Goal: Task Accomplishment & Management: Manage account settings

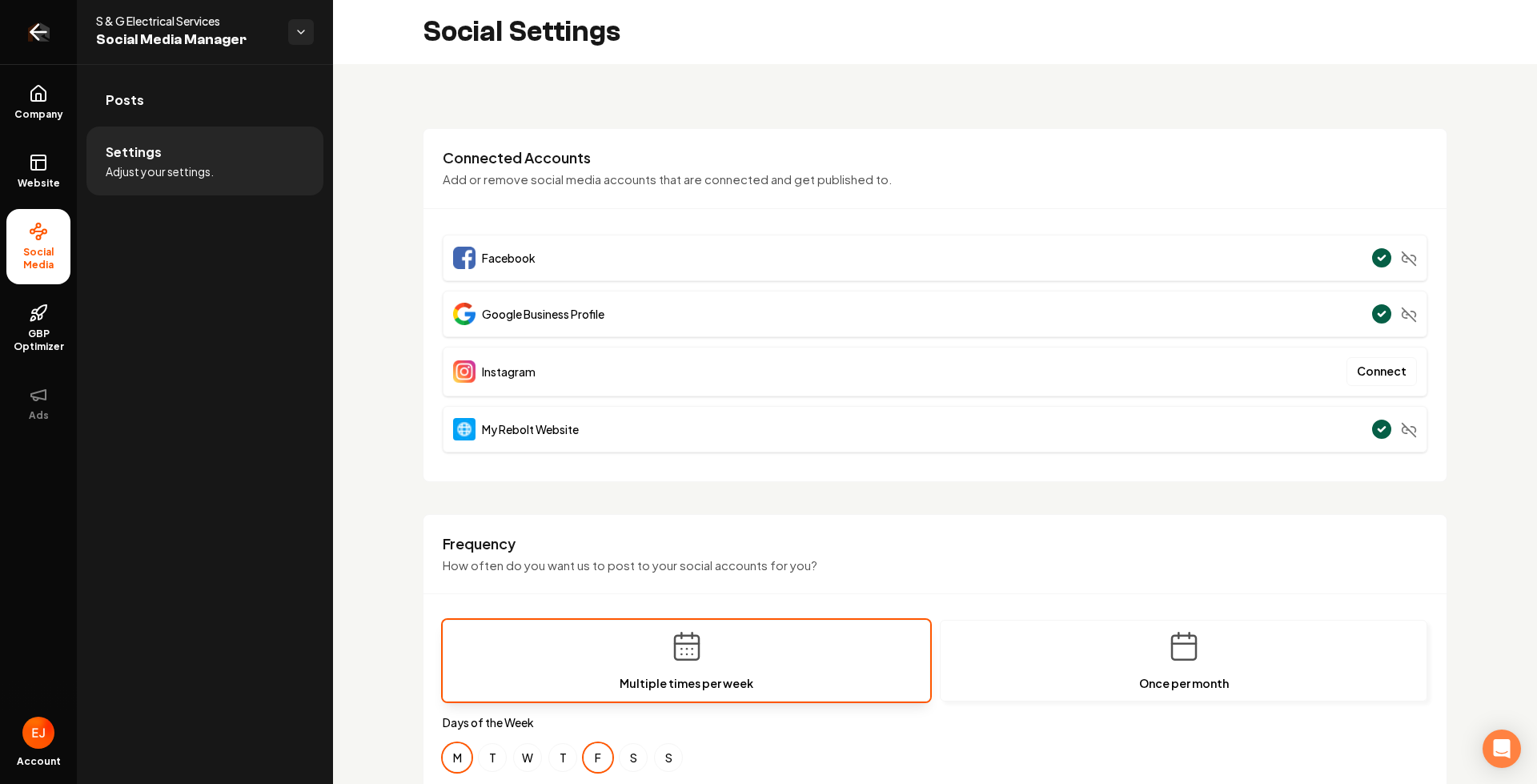
drag, startPoint x: 40, startPoint y: 38, endPoint x: 25, endPoint y: 47, distance: 17.5
click at [40, 38] on icon "Return to dashboard" at bounding box center [39, 32] width 26 height 26
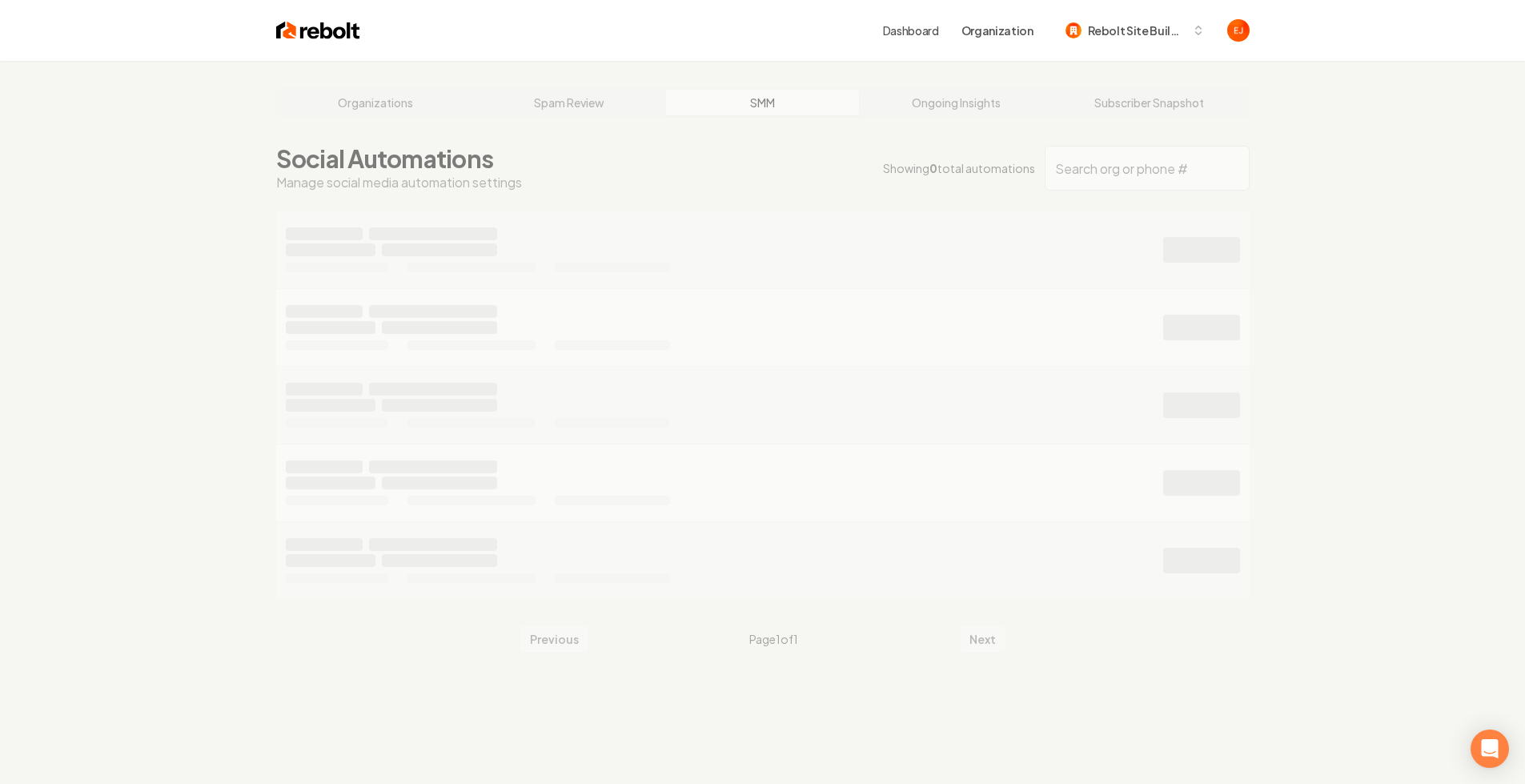
click at [350, 114] on div "Organizations Spam Review SMM Ongoing Insights Subscriber Snapshot Social Autom…" at bounding box center [762, 452] width 1525 height 784
click at [362, 106] on div "Organizations Spam Review SMM Ongoing Insights Subscriber Snapshot Social Autom…" at bounding box center [762, 452] width 1525 height 784
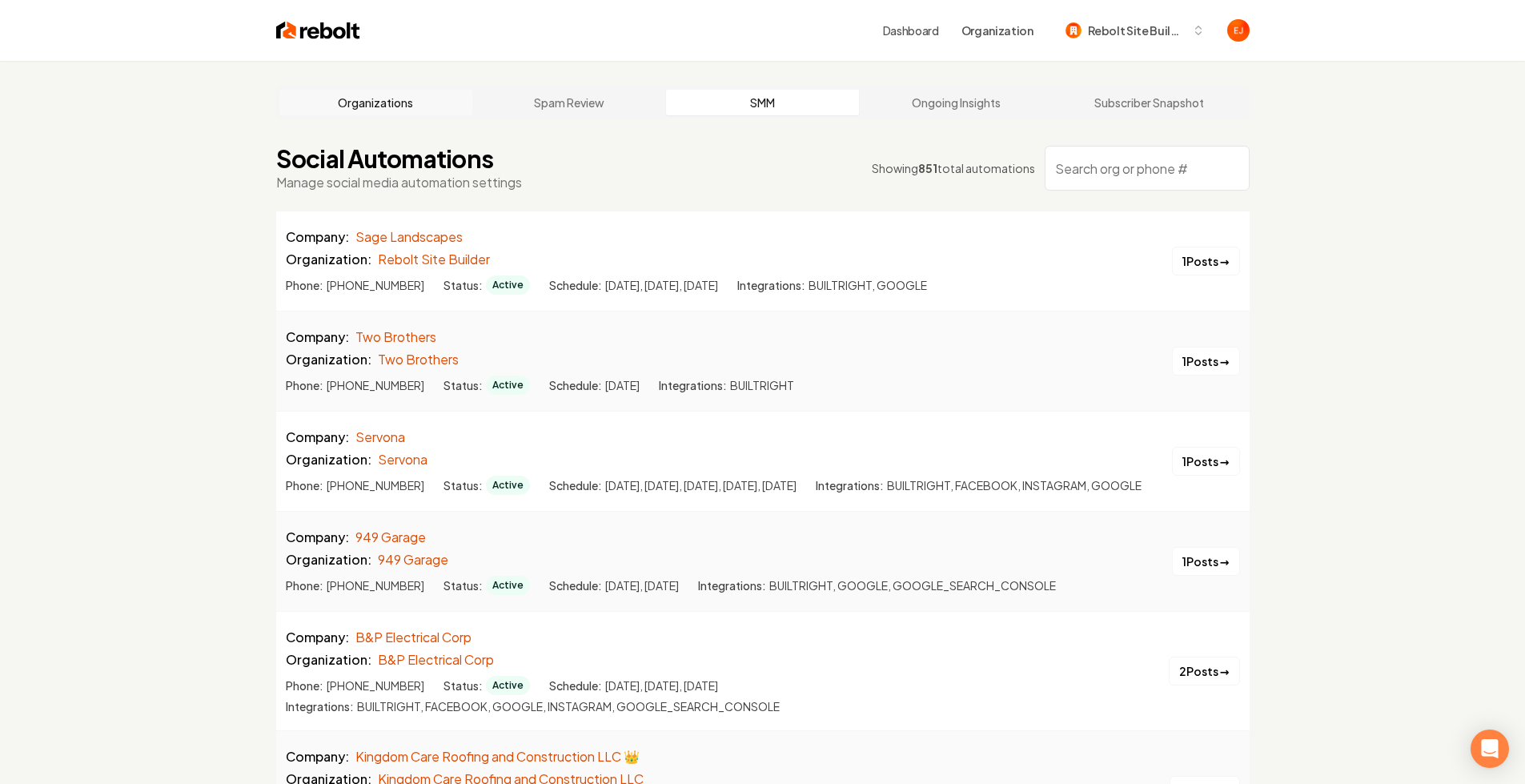
click at [390, 100] on link "Organizations" at bounding box center [376, 102] width 194 height 26
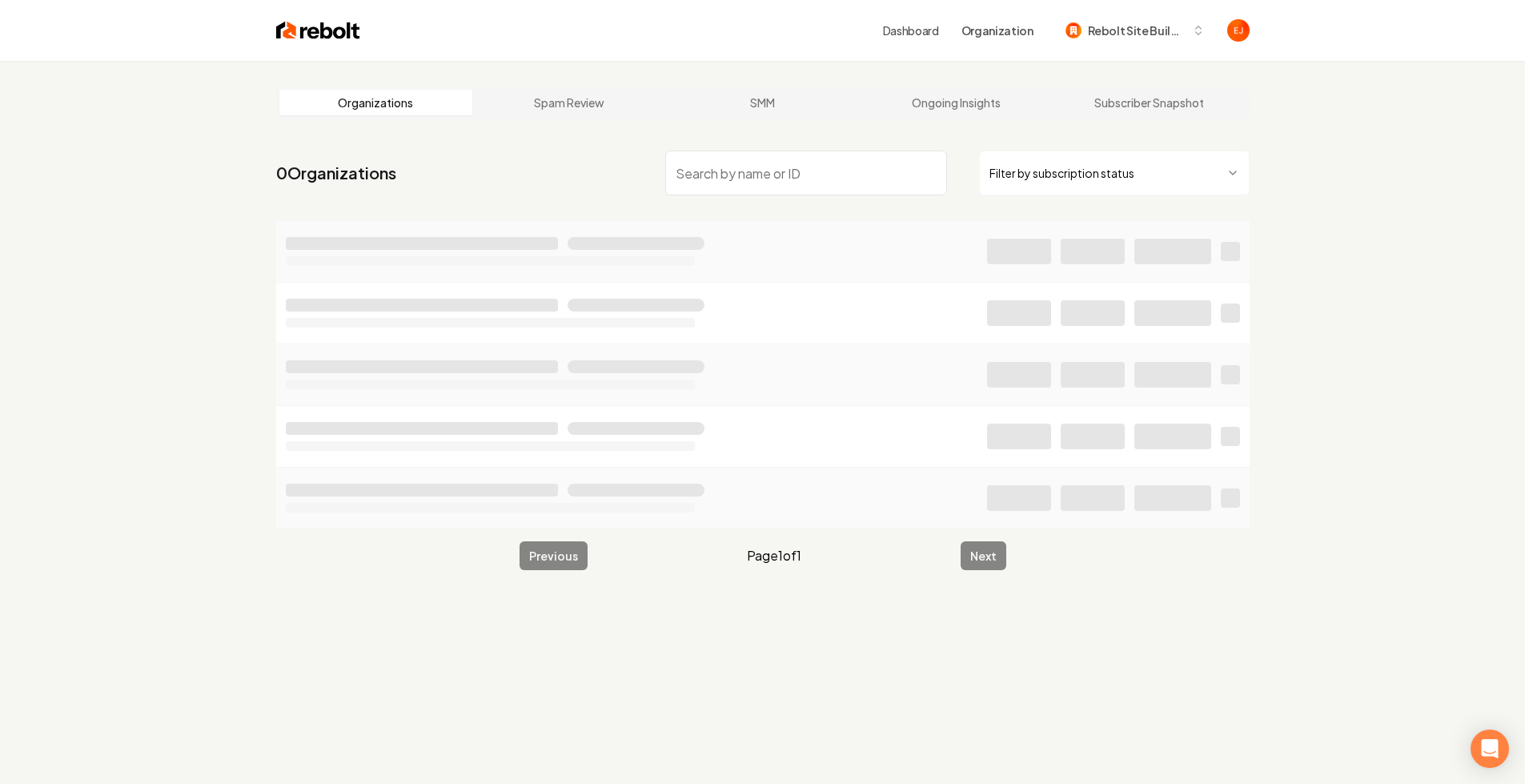
click at [762, 173] on input "search" at bounding box center [806, 173] width 282 height 45
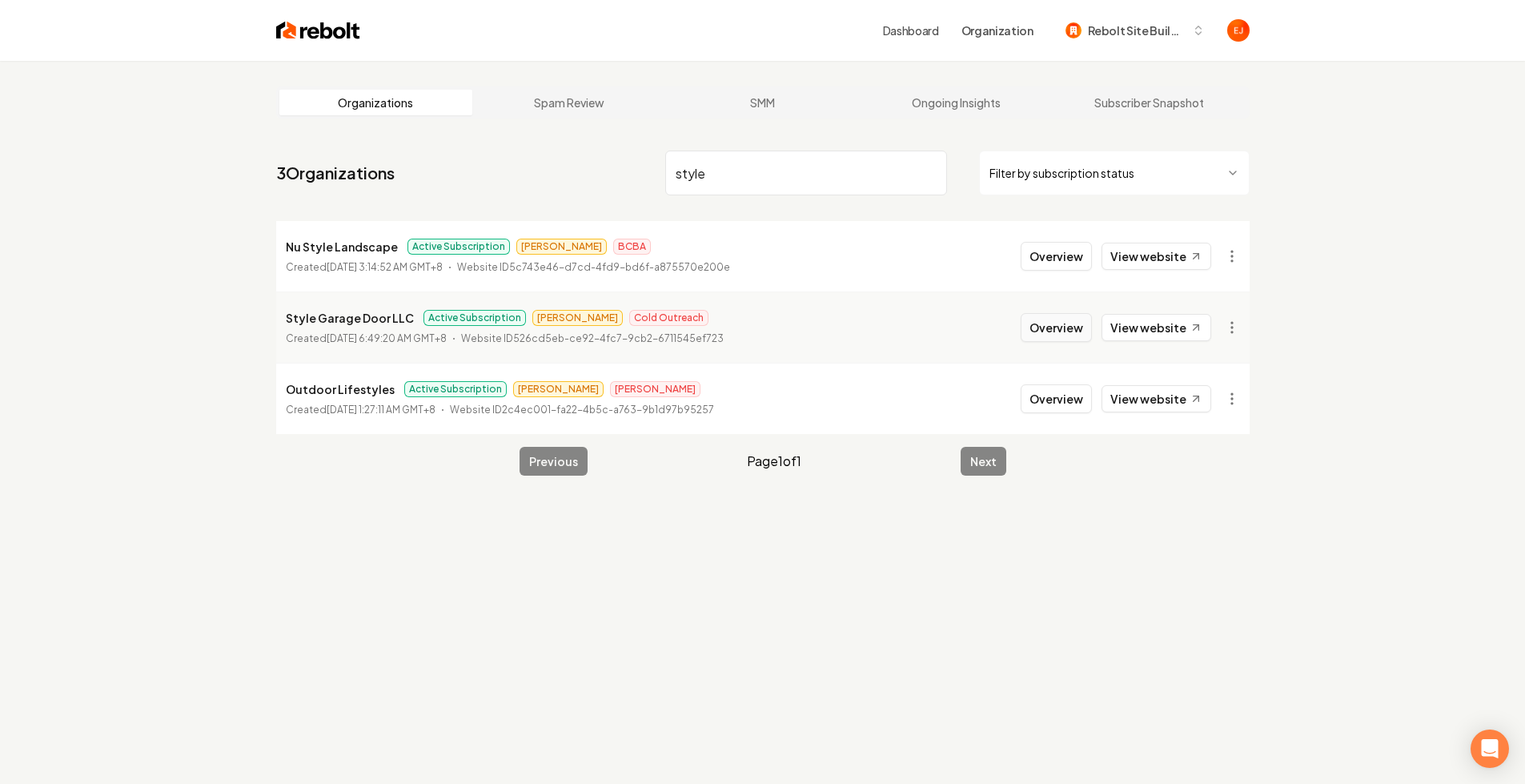
type input "style"
click at [1055, 333] on button "Overview" at bounding box center [1056, 327] width 71 height 29
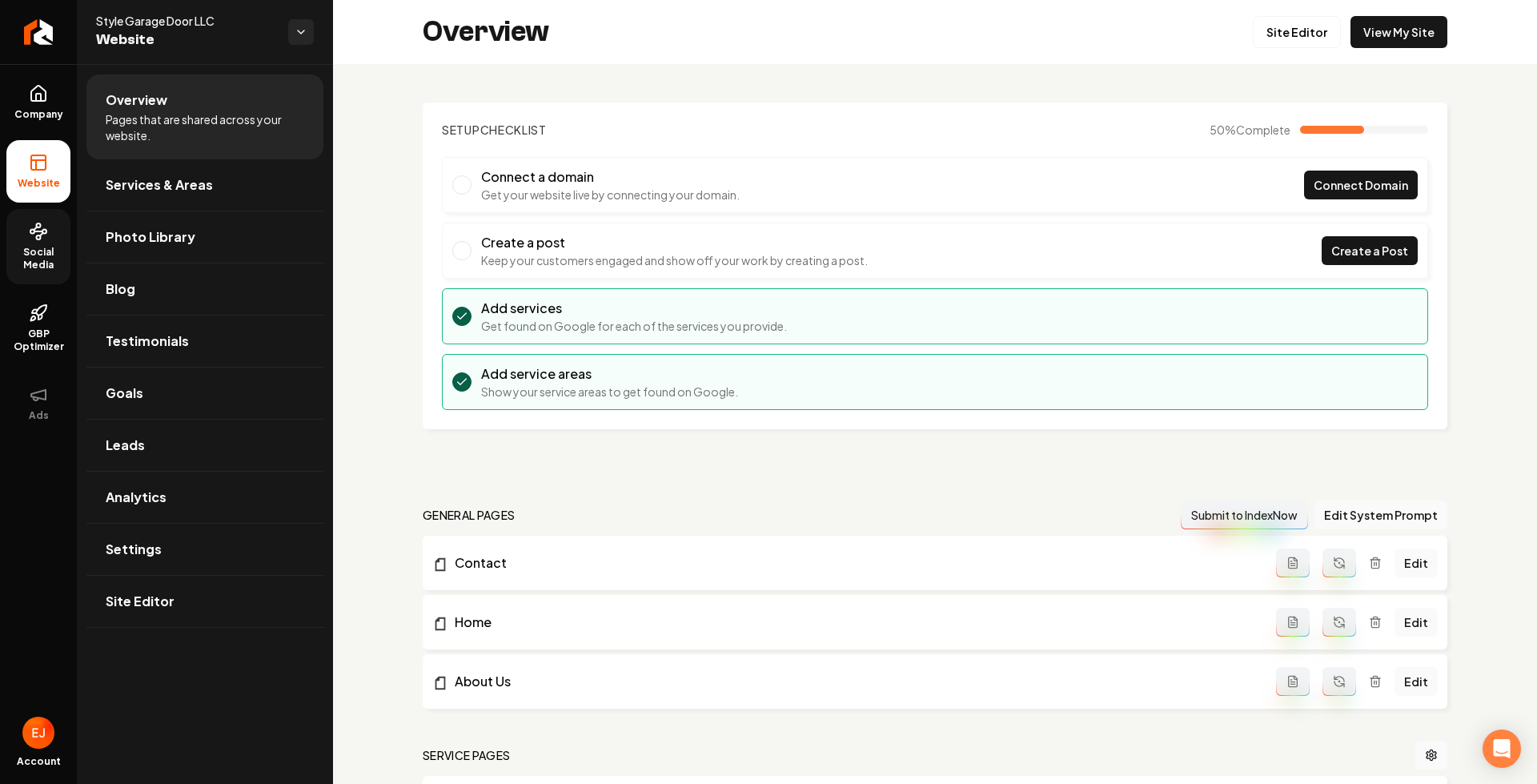
click at [48, 252] on span "Social Media" at bounding box center [38, 259] width 64 height 26
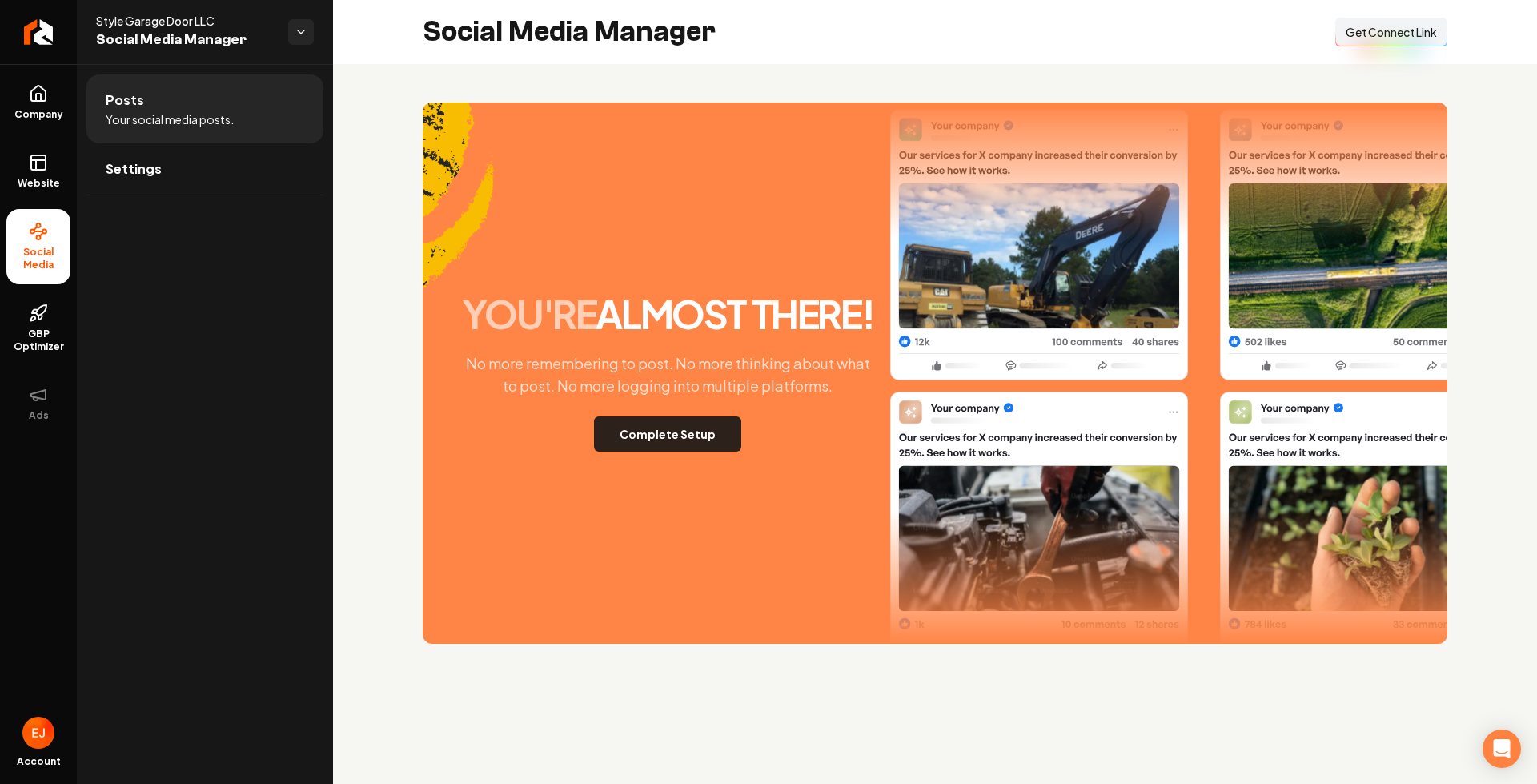
click at [681, 433] on button "Complete Setup" at bounding box center [667, 434] width 148 height 35
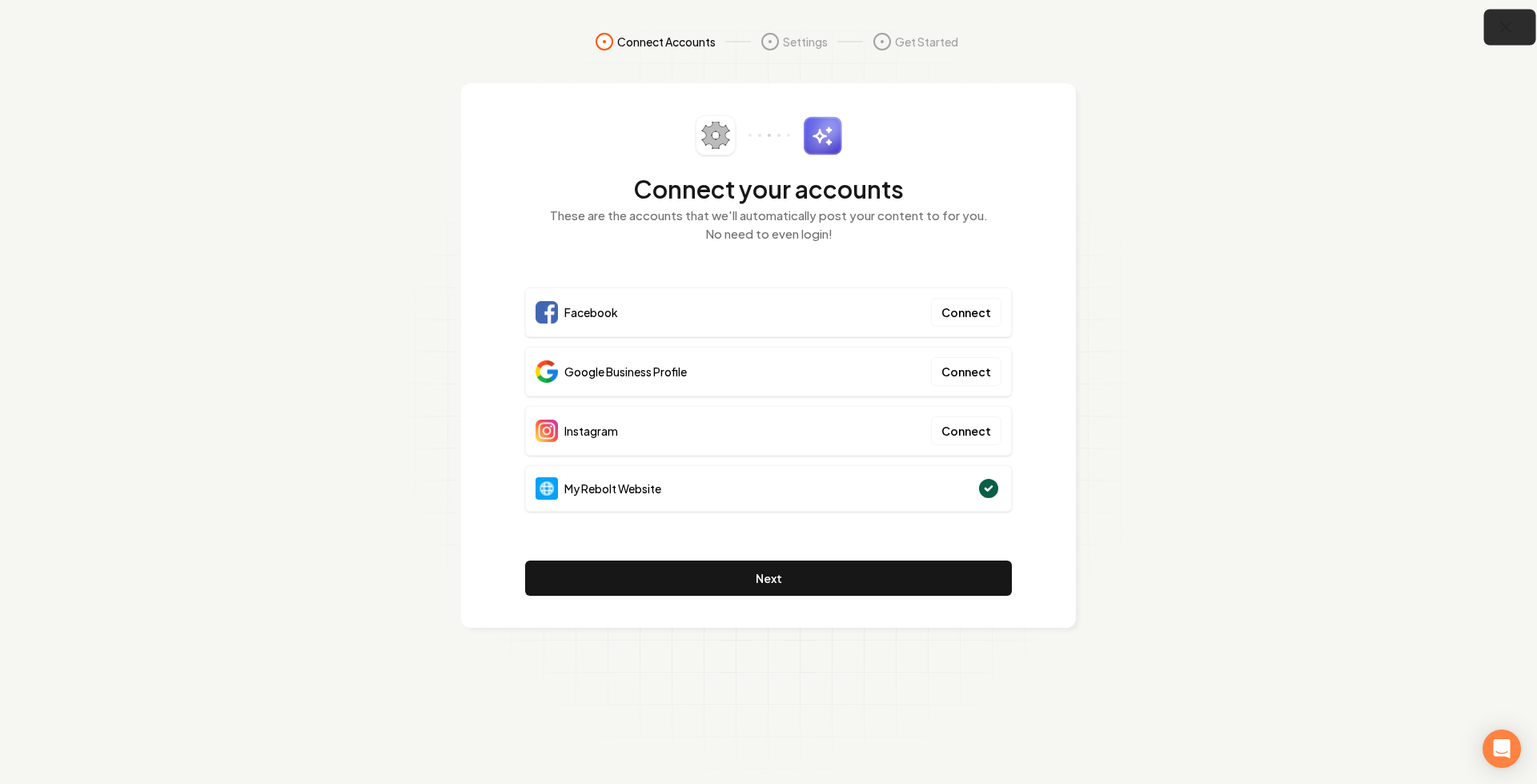
click at [1511, 19] on icon "button" at bounding box center [1506, 27] width 20 height 20
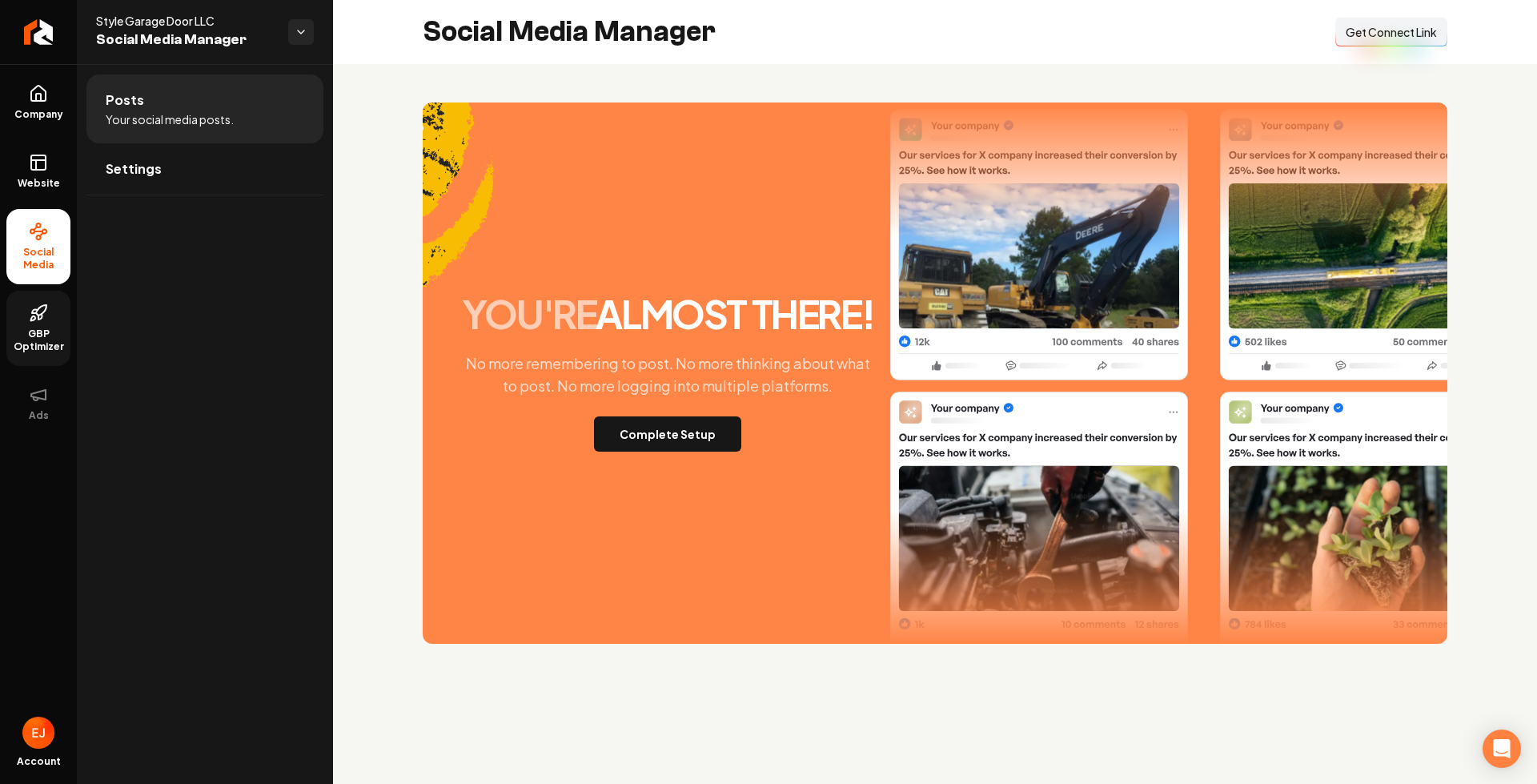
click at [48, 344] on span "GBP Optimizer" at bounding box center [38, 340] width 64 height 26
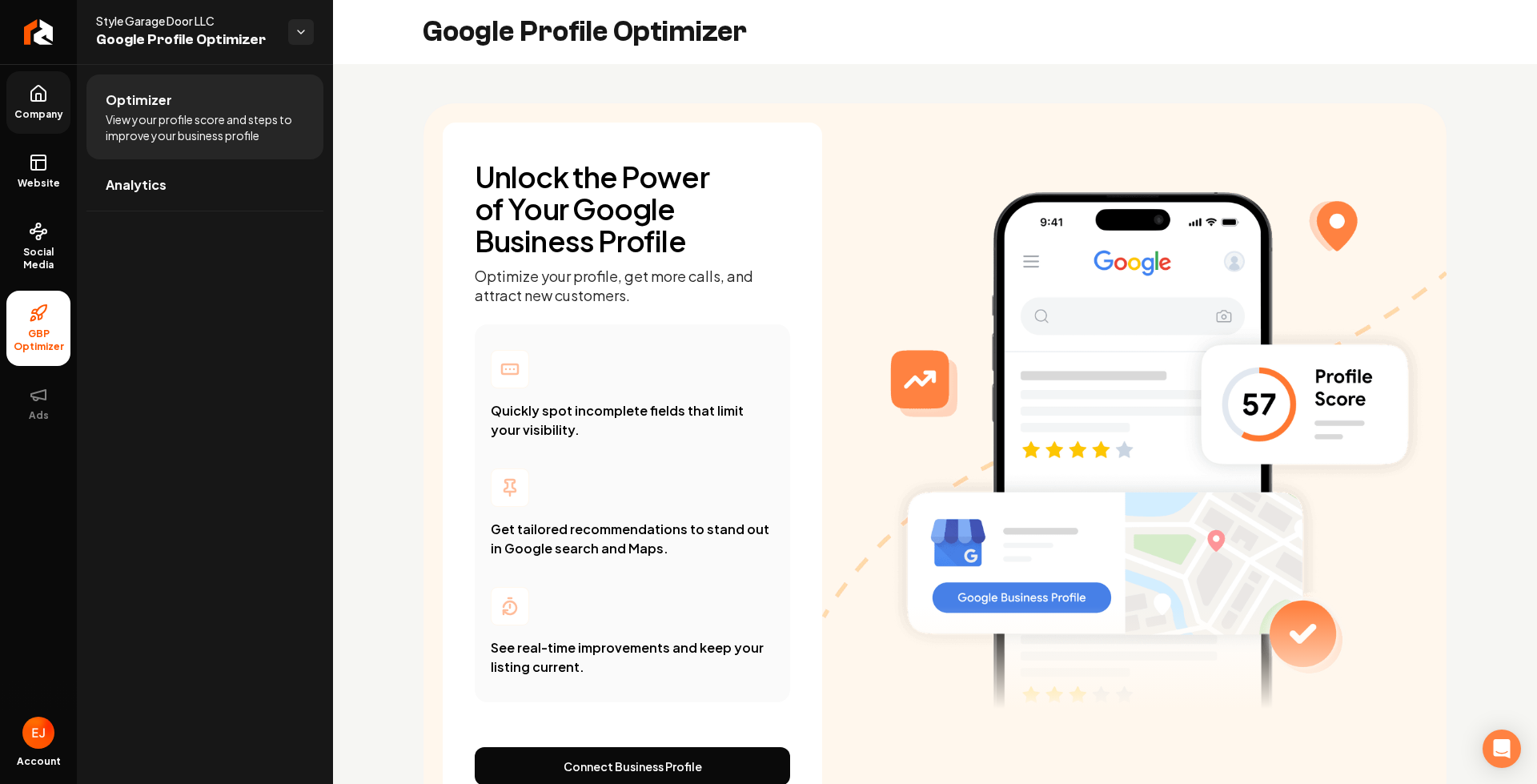
click at [56, 107] on link "Company" at bounding box center [38, 102] width 64 height 62
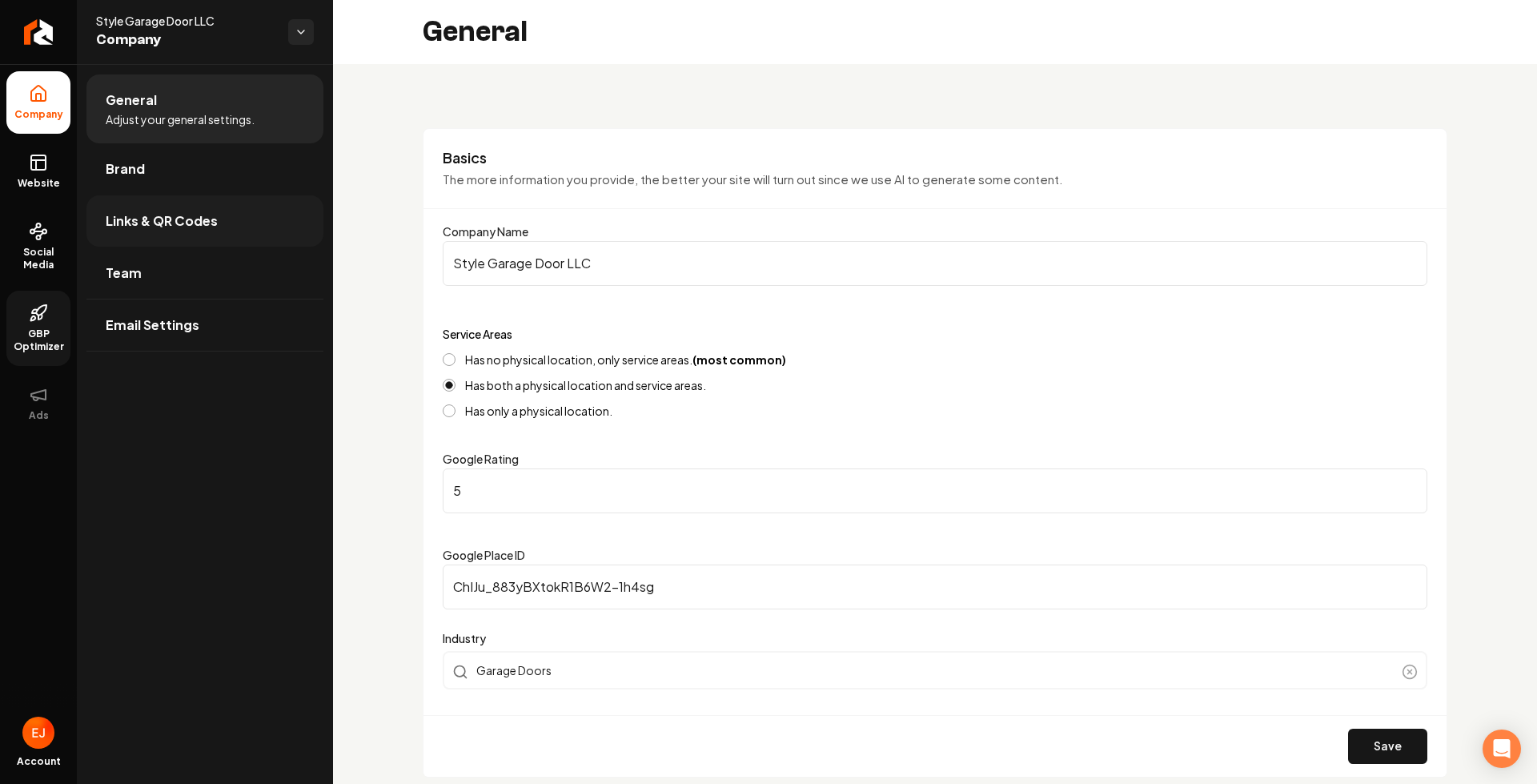
click at [173, 230] on span "Links & QR Codes" at bounding box center [161, 221] width 112 height 19
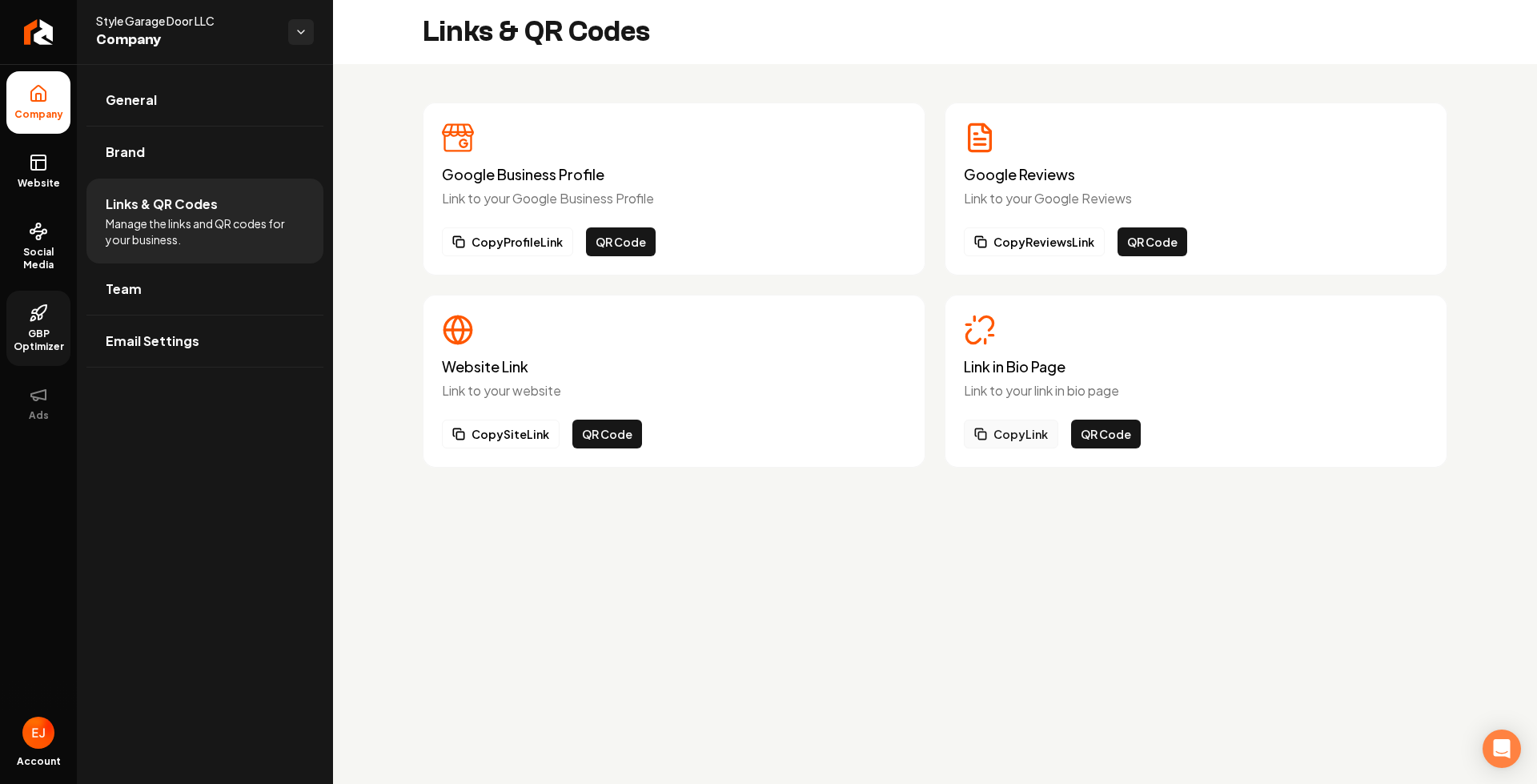
click at [1015, 443] on button "Copy Link" at bounding box center [1011, 434] width 94 height 29
click at [996, 431] on button "Copy Link" at bounding box center [1011, 434] width 94 height 29
click at [27, 169] on link "Website" at bounding box center [38, 171] width 64 height 62
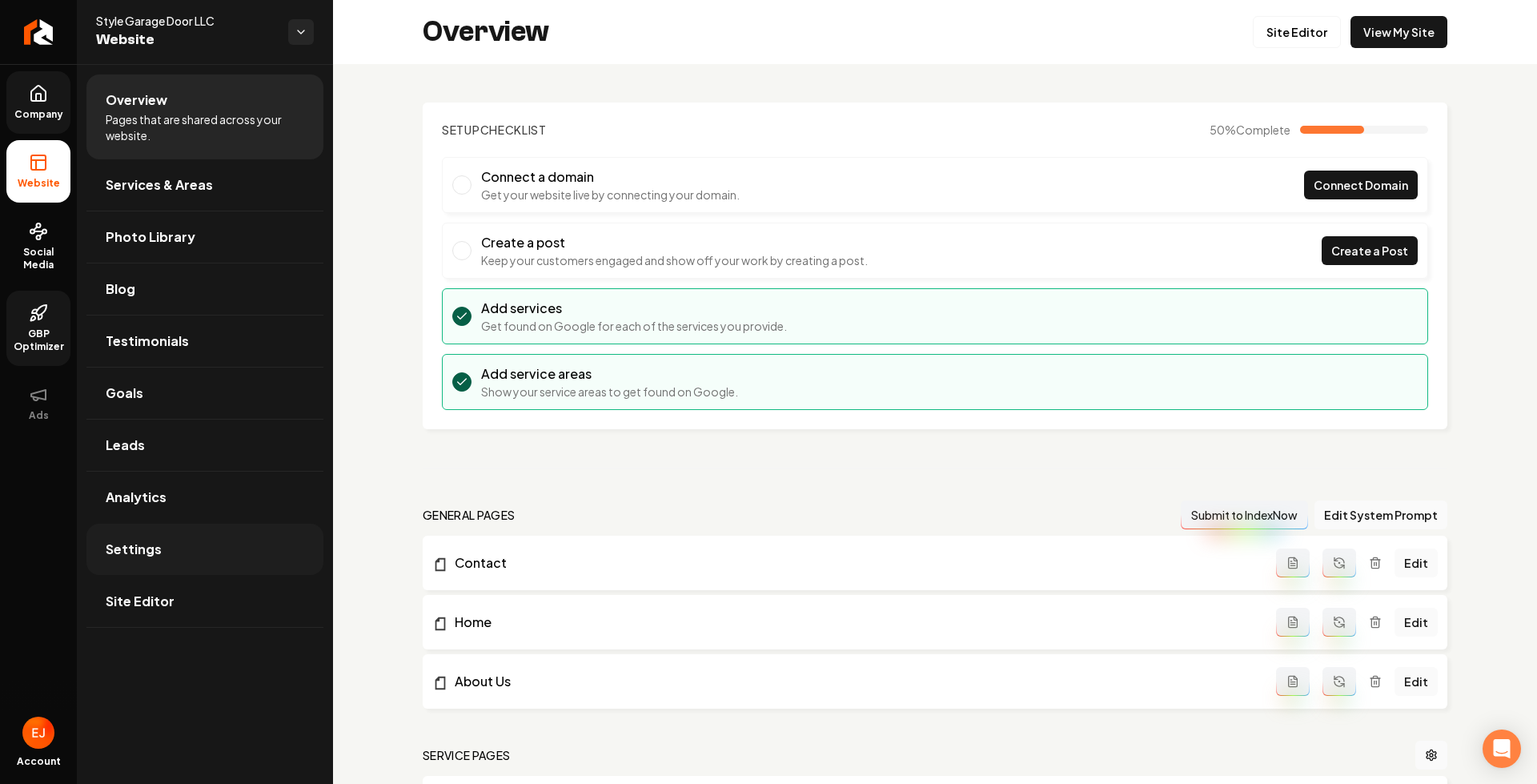
click at [167, 538] on link "Settings" at bounding box center [205, 549] width 237 height 52
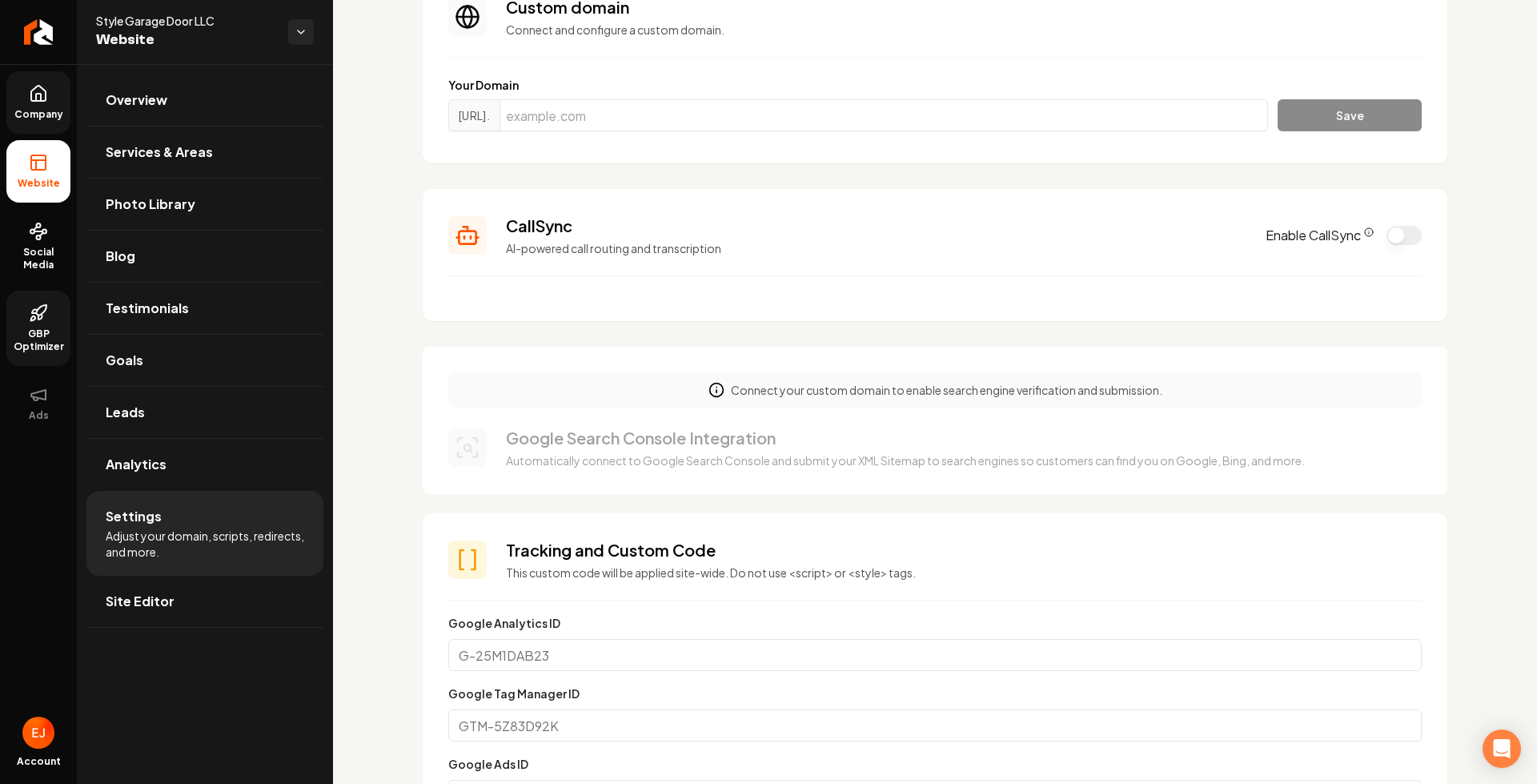
scroll to position [160, 0]
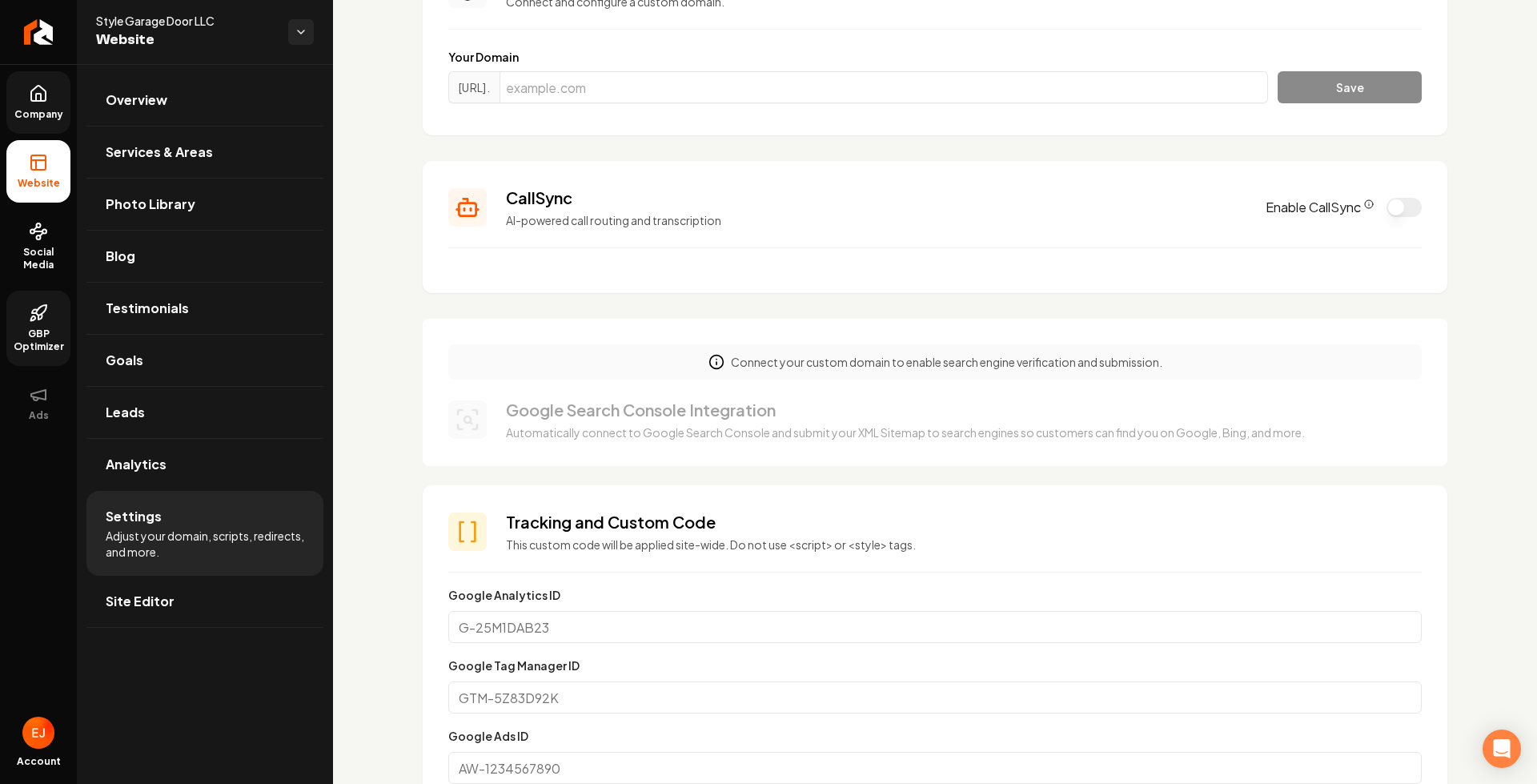
click at [1364, 204] on icon "CallSync Info" at bounding box center [1369, 204] width 10 height 10
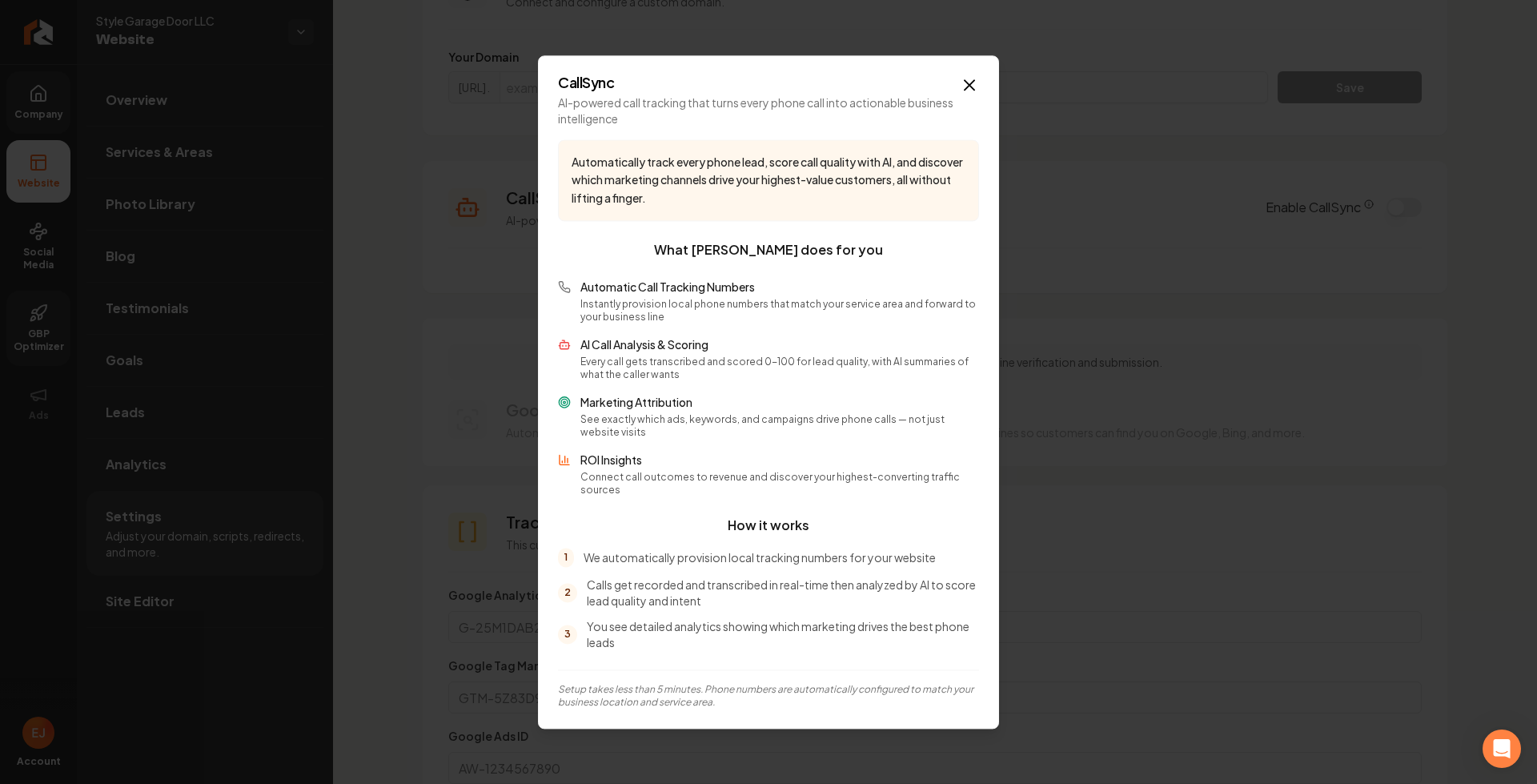
click at [956, 79] on div "CallSync AI-powered call tracking that turns every phone call into actionable b…" at bounding box center [769, 391] width 462 height 673
click at [964, 93] on icon "button" at bounding box center [970, 85] width 19 height 19
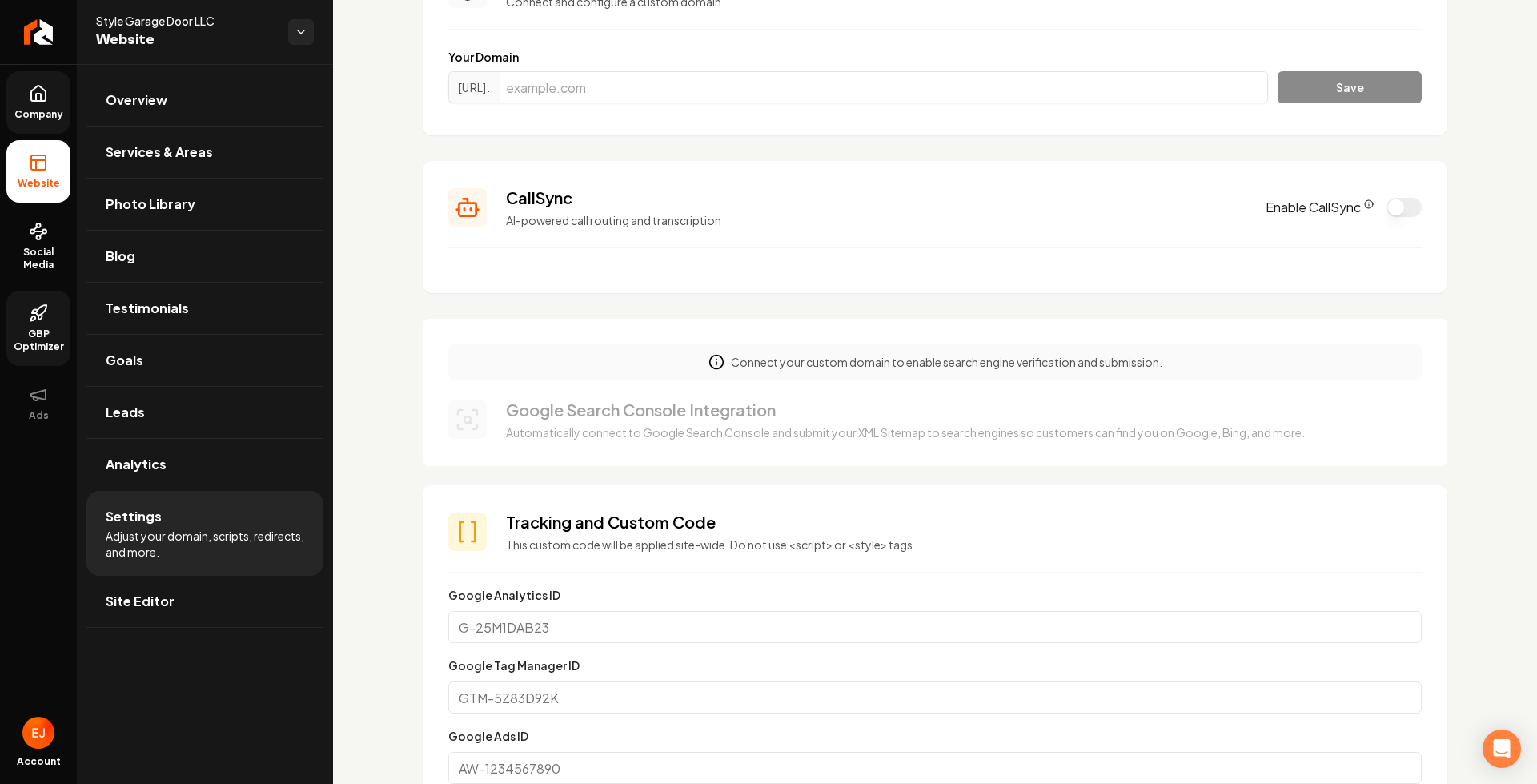
click at [1390, 212] on button "Enable CallSync" at bounding box center [1405, 207] width 36 height 19
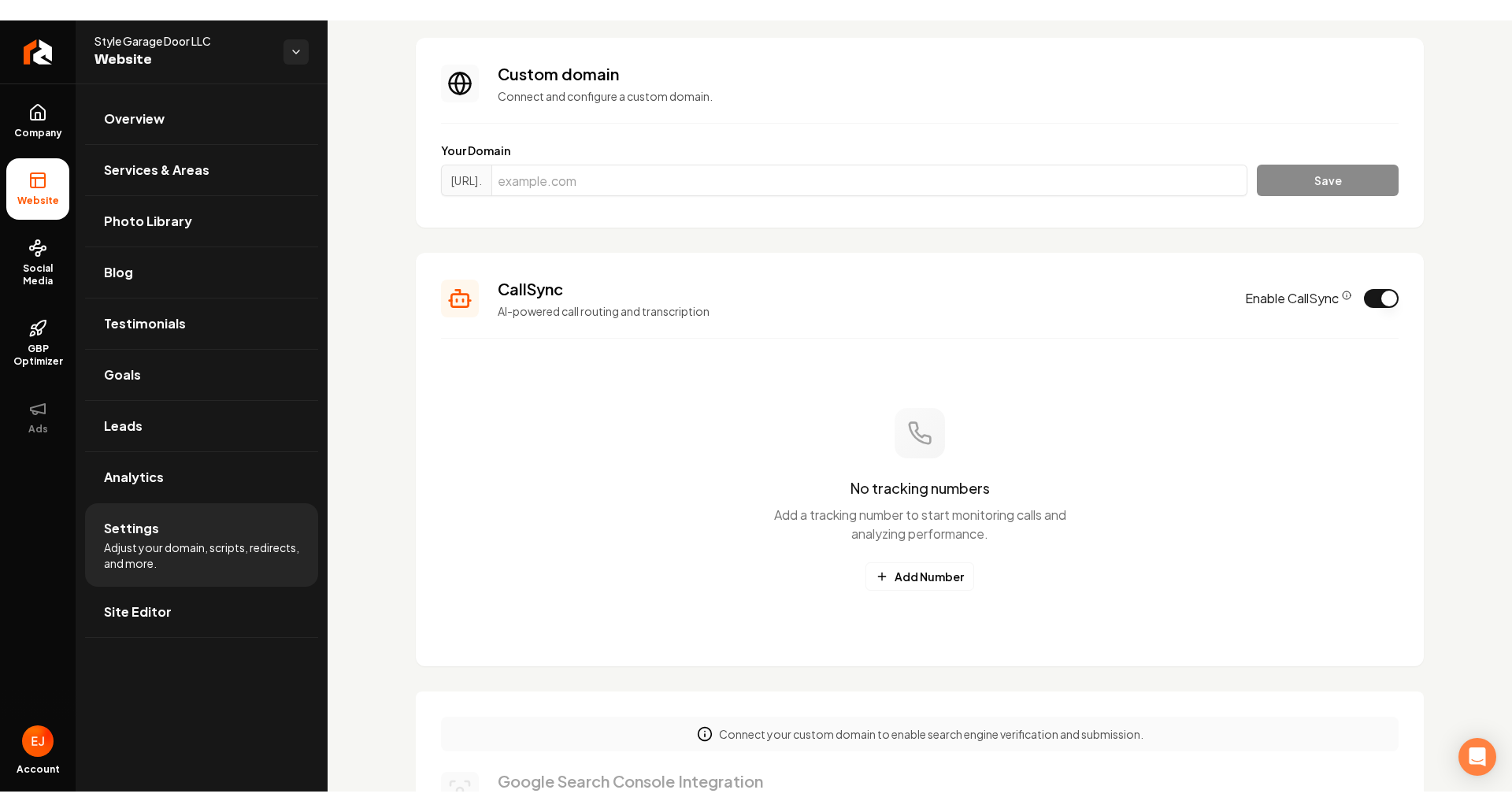
scroll to position [157, 0]
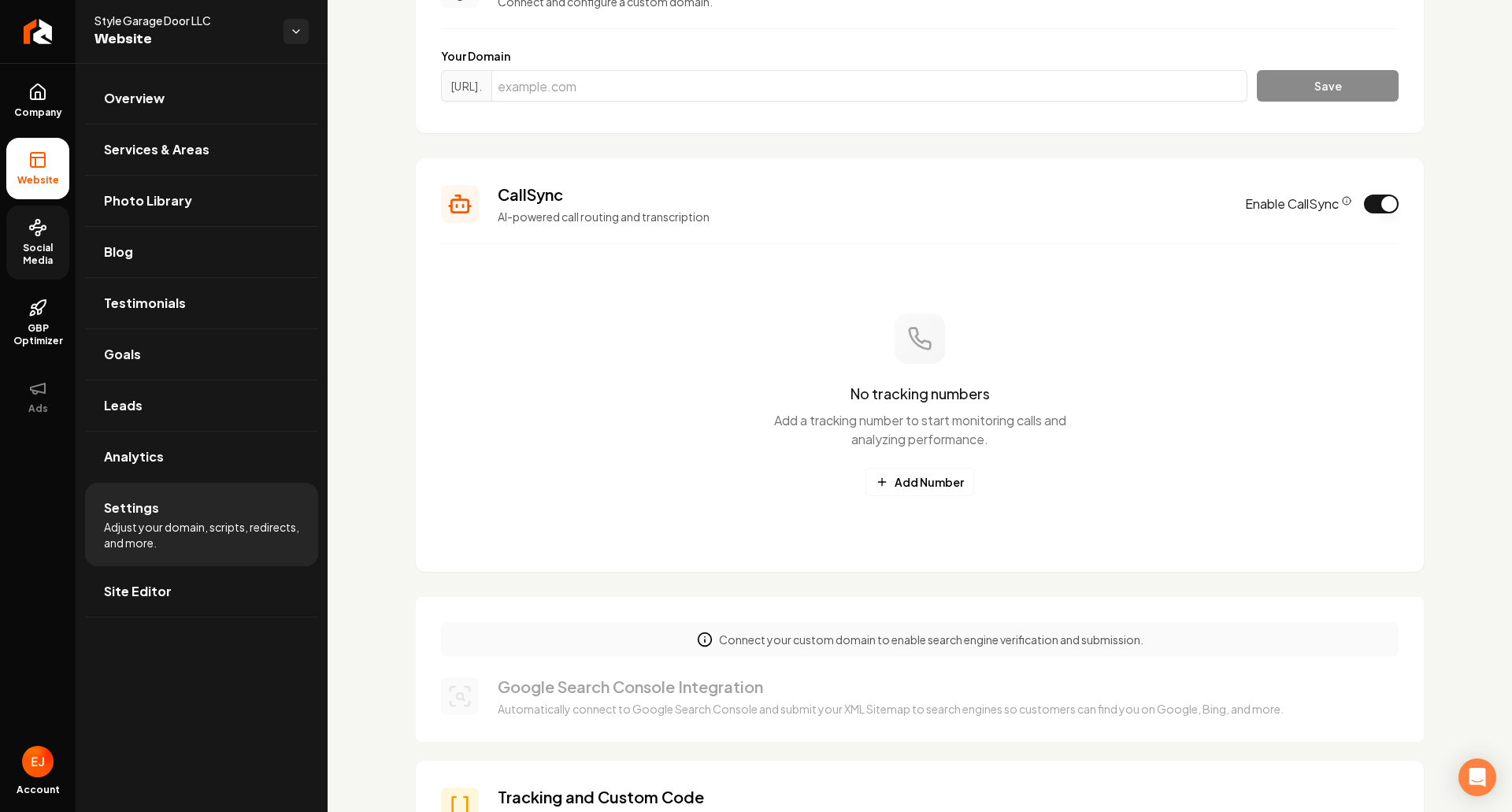
click at [32, 247] on span "Social Media" at bounding box center [37, 255] width 63 height 25
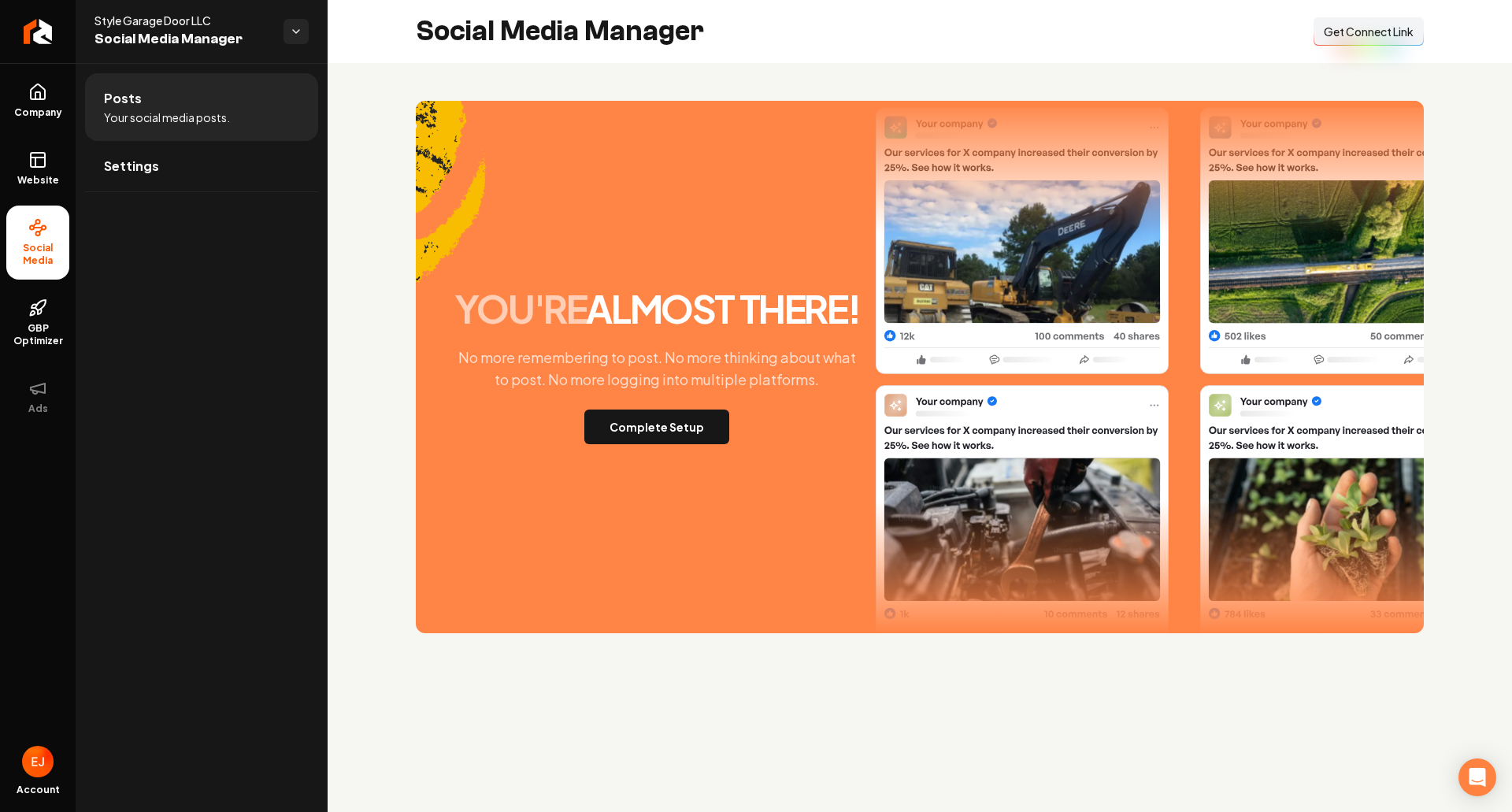
click at [1348, 33] on span "Get Connect Link" at bounding box center [1368, 32] width 90 height 16
